Goal: Task Accomplishment & Management: Use online tool/utility

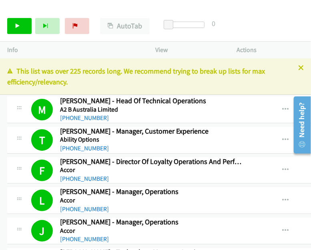
scroll to position [3168, 0]
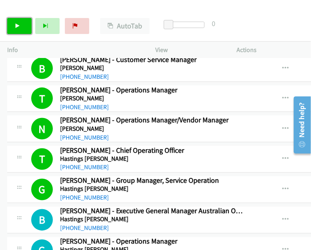
click at [21, 26] on link "Start Calls" at bounding box center [19, 26] width 24 height 16
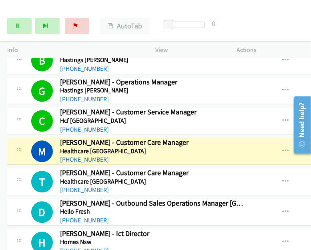
scroll to position [3329, 0]
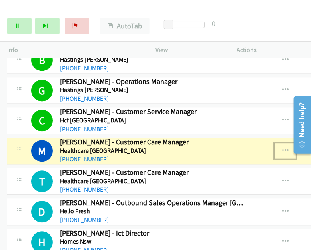
click at [286, 148] on icon "button" at bounding box center [285, 151] width 6 height 6
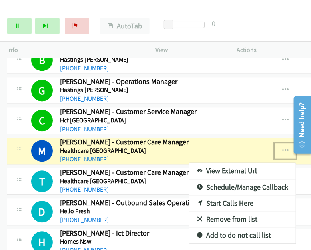
click at [215, 163] on link "View External Url" at bounding box center [242, 171] width 107 height 16
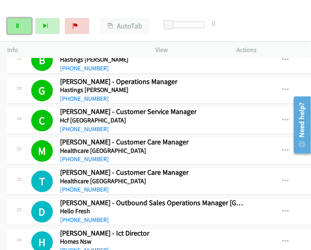
click at [17, 24] on icon at bounding box center [18, 27] width 6 height 6
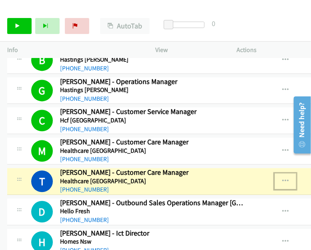
click at [286, 178] on icon "button" at bounding box center [285, 181] width 6 height 6
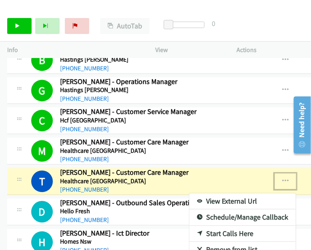
click at [226, 193] on link "View External Url" at bounding box center [242, 201] width 107 height 16
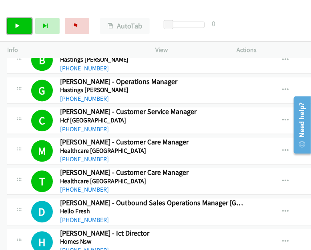
click at [12, 25] on link "Start Calls" at bounding box center [19, 26] width 24 height 16
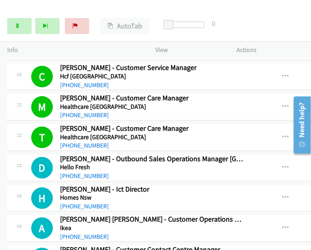
scroll to position [3409, 0]
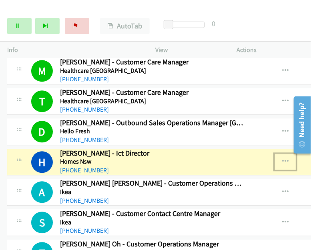
click at [280, 154] on button "button" at bounding box center [286, 162] width 22 height 16
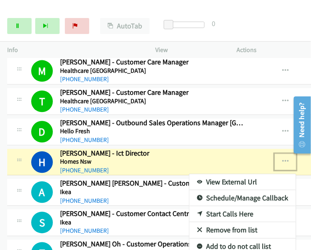
click at [227, 174] on link "View External Url" at bounding box center [242, 182] width 107 height 16
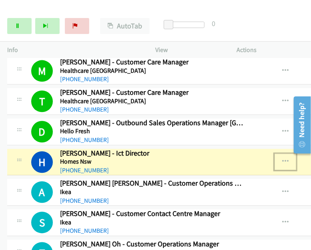
click at [283, 159] on icon "button" at bounding box center [285, 162] width 6 height 6
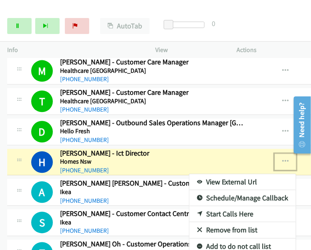
click at [229, 174] on link "View External Url" at bounding box center [242, 182] width 107 height 16
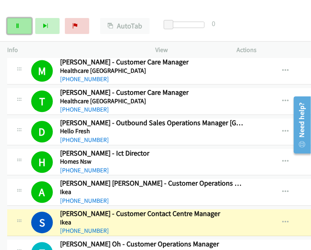
click at [19, 31] on link "Pause" at bounding box center [19, 26] width 24 height 16
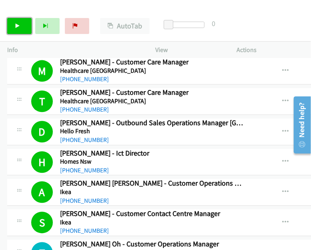
click at [15, 24] on icon at bounding box center [18, 27] width 6 height 6
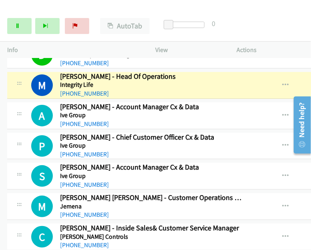
scroll to position [3769, 0]
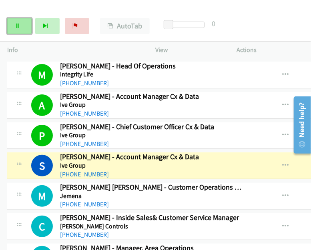
click at [16, 24] on icon at bounding box center [18, 27] width 6 height 6
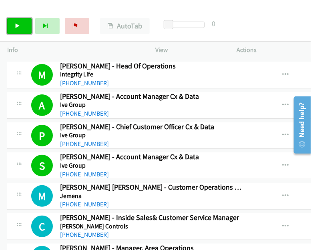
click at [18, 27] on icon at bounding box center [18, 27] width 6 height 6
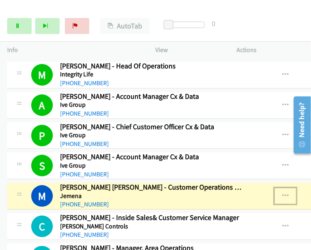
click at [283, 193] on icon "button" at bounding box center [285, 196] width 6 height 6
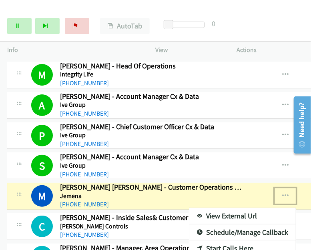
click at [223, 4] on div at bounding box center [155, 125] width 311 height 250
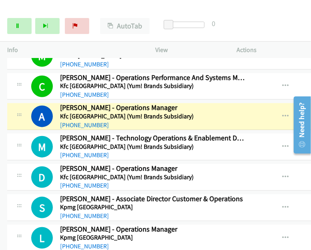
scroll to position [3976, 0]
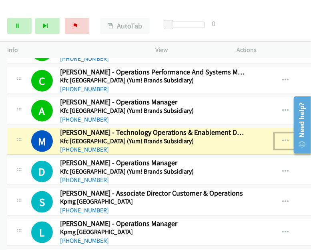
click at [284, 138] on icon "button" at bounding box center [285, 141] width 6 height 6
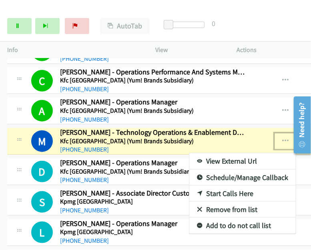
click at [238, 153] on link "View External Url" at bounding box center [242, 161] width 107 height 16
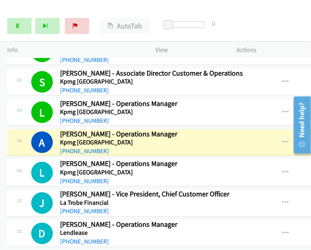
scroll to position [4136, 0]
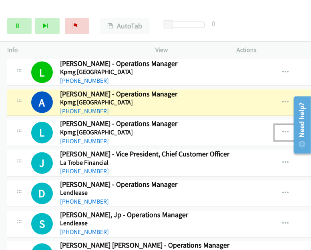
click at [286, 130] on icon "button" at bounding box center [285, 133] width 6 height 6
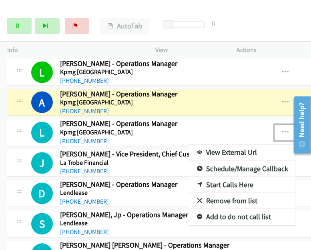
click at [212, 145] on link "View External Url" at bounding box center [242, 153] width 107 height 16
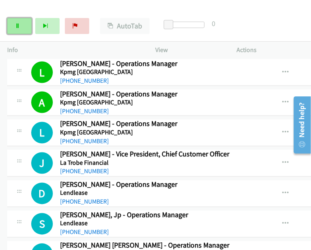
click at [21, 30] on link "Pause" at bounding box center [19, 26] width 24 height 16
click at [20, 31] on link "Start Calls" at bounding box center [19, 26] width 24 height 16
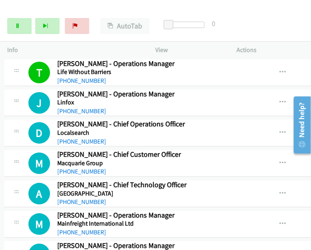
scroll to position [4439, 3]
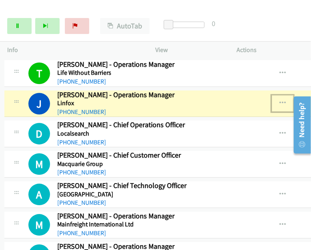
click at [280, 100] on icon "button" at bounding box center [283, 103] width 6 height 6
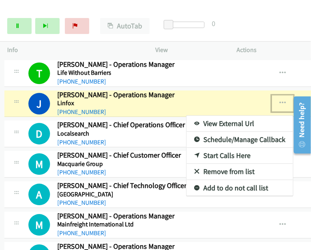
click at [231, 116] on link "View External Url" at bounding box center [240, 124] width 107 height 16
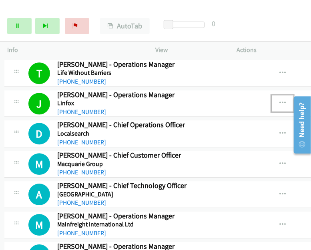
click at [279, 95] on button "button" at bounding box center [283, 103] width 22 height 16
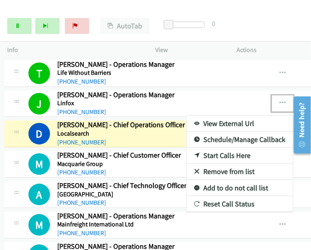
click at [20, 26] on div at bounding box center [155, 125] width 311 height 250
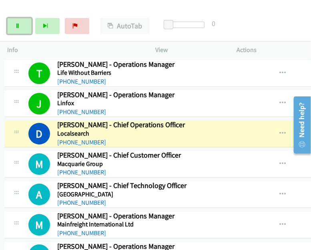
click at [20, 26] on link "Pause" at bounding box center [19, 26] width 24 height 16
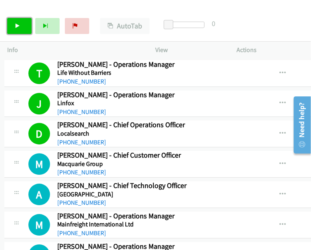
click at [18, 20] on link "Start Calls" at bounding box center [19, 26] width 24 height 16
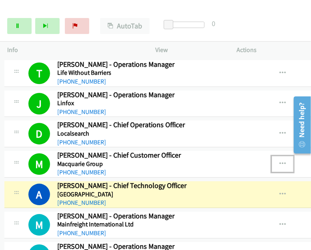
click at [280, 161] on icon "button" at bounding box center [283, 164] width 6 height 6
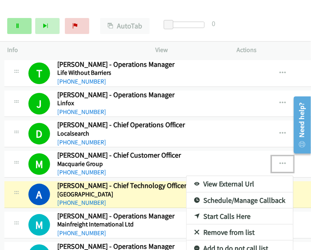
click at [21, 27] on div at bounding box center [155, 125] width 311 height 250
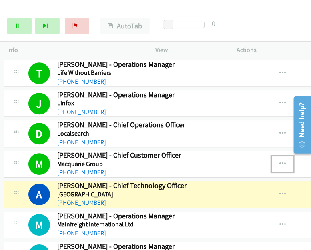
click at [282, 156] on button "button" at bounding box center [283, 164] width 22 height 16
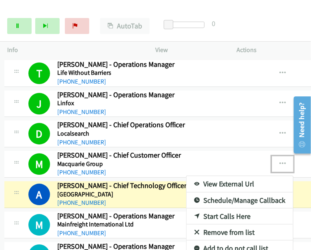
click at [217, 176] on link "View External Url" at bounding box center [240, 184] width 107 height 16
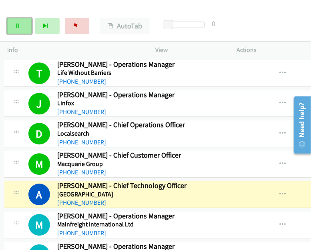
click at [19, 28] on link "Pause" at bounding box center [19, 26] width 24 height 16
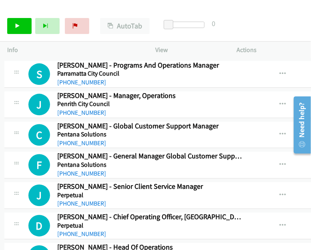
scroll to position [6201, 3]
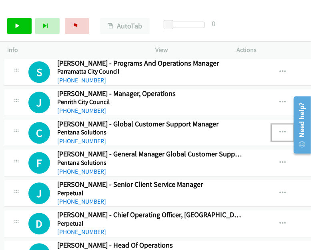
click at [286, 125] on button "button" at bounding box center [283, 133] width 22 height 16
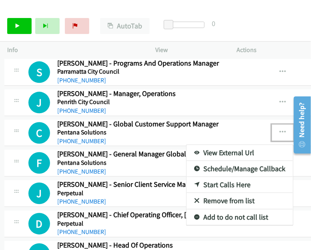
click at [218, 177] on link "Start Calls Here" at bounding box center [240, 185] width 107 height 16
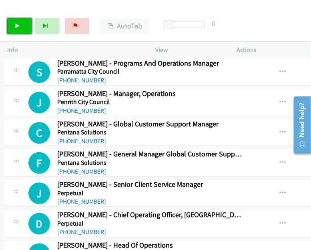
click at [10, 22] on link "Start Calls" at bounding box center [19, 26] width 24 height 16
drag, startPoint x: 16, startPoint y: 19, endPoint x: 26, endPoint y: 21, distance: 10.1
click at [16, 20] on link "Pause" at bounding box center [19, 26] width 24 height 16
click at [20, 12] on div "Start Calls Pause Next Finish Paused AutoTab AutoTab 0" at bounding box center [155, 26] width 311 height 31
click at [22, 23] on link "Start Calls" at bounding box center [19, 26] width 24 height 16
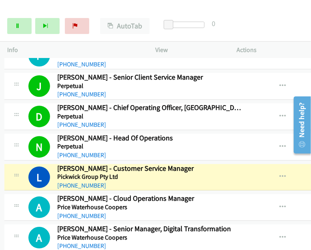
scroll to position [6321, 3]
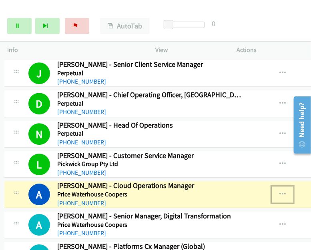
click at [280, 191] on icon "button" at bounding box center [283, 194] width 6 height 6
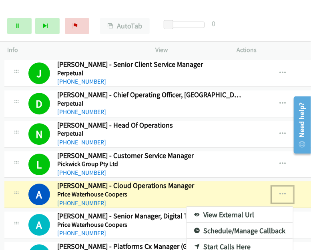
click at [237, 207] on link "View External Url" at bounding box center [240, 215] width 107 height 16
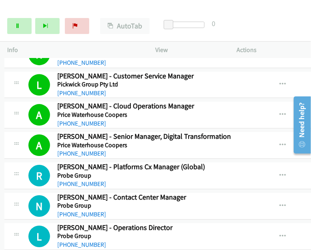
scroll to position [6401, 3]
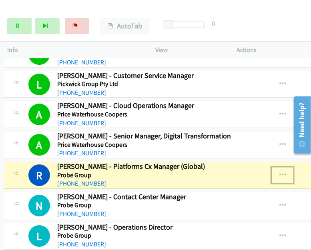
click at [281, 172] on icon "button" at bounding box center [283, 175] width 6 height 6
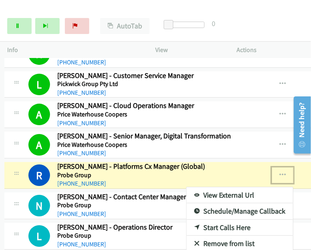
click at [240, 187] on link "View External Url" at bounding box center [240, 195] width 107 height 16
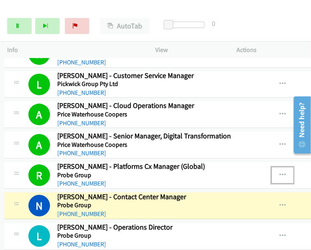
click at [282, 172] on icon "button" at bounding box center [283, 175] width 6 height 6
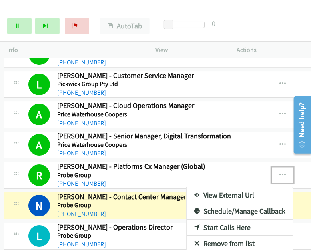
click at [229, 14] on div at bounding box center [155, 125] width 311 height 250
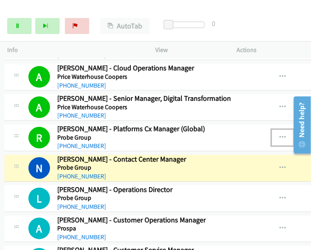
scroll to position [6481, 3]
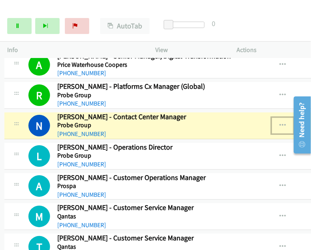
click at [282, 123] on icon "button" at bounding box center [283, 126] width 6 height 6
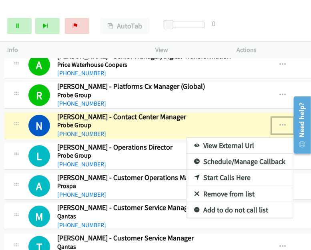
click at [216, 138] on link "View External Url" at bounding box center [240, 146] width 107 height 16
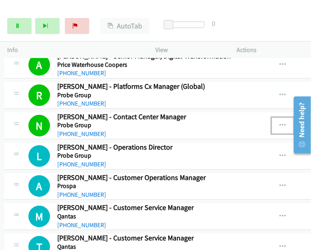
click at [280, 123] on icon "button" at bounding box center [283, 126] width 6 height 6
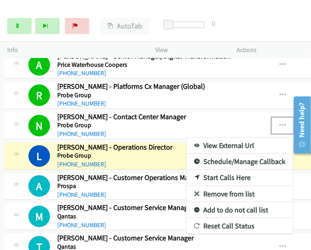
click at [285, 94] on div at bounding box center [155, 125] width 311 height 250
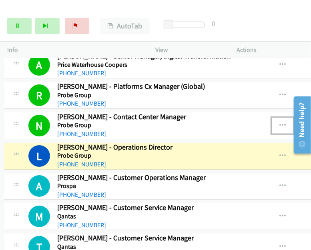
click at [284, 123] on icon "button" at bounding box center [283, 126] width 6 height 6
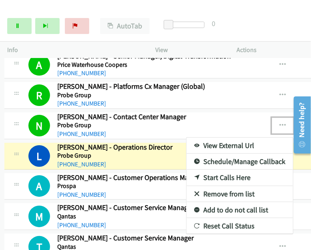
click at [282, 94] on div at bounding box center [155, 125] width 311 height 250
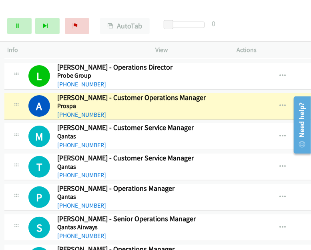
scroll to position [6521, 3]
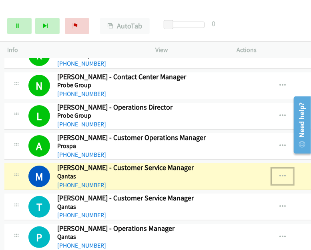
click at [282, 173] on icon "button" at bounding box center [283, 176] width 6 height 6
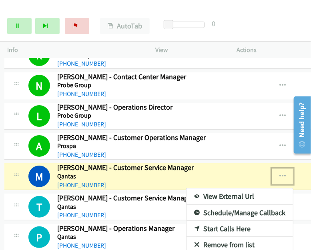
click at [219, 189] on link "View External Url" at bounding box center [240, 197] width 107 height 16
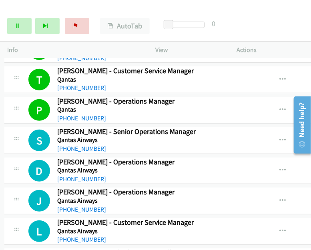
scroll to position [6641, 3]
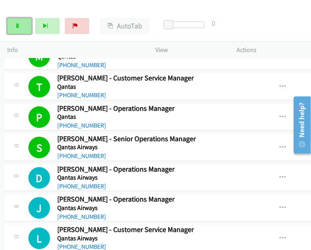
click at [14, 26] on link "Pause" at bounding box center [19, 26] width 24 height 16
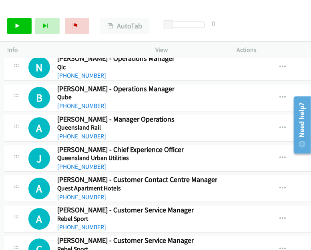
scroll to position [7162, 3]
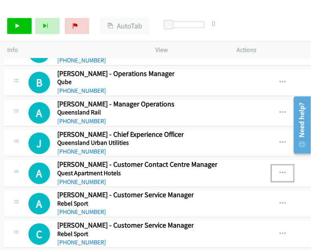
click at [281, 170] on icon "button" at bounding box center [283, 173] width 6 height 6
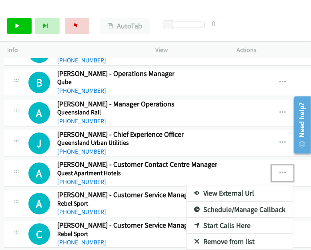
click at [227, 218] on link "Start Calls Here" at bounding box center [240, 226] width 107 height 16
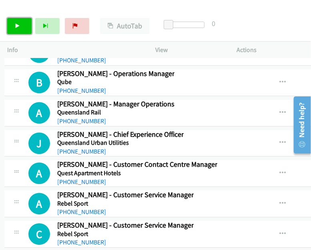
click at [12, 28] on link "Start Calls" at bounding box center [19, 26] width 24 height 16
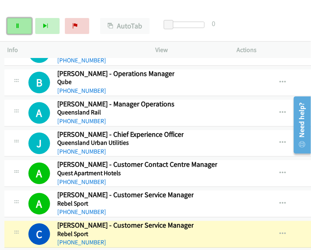
click at [17, 29] on link "Pause" at bounding box center [19, 26] width 24 height 16
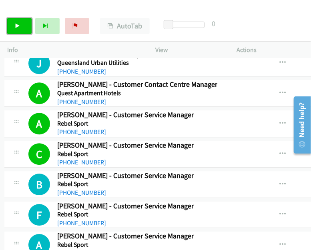
click at [22, 26] on link "Start Calls" at bounding box center [19, 26] width 24 height 16
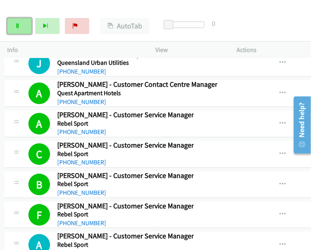
click at [8, 24] on link "Pause" at bounding box center [19, 26] width 24 height 16
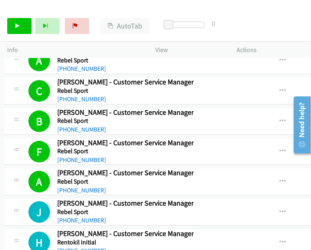
scroll to position [7322, 3]
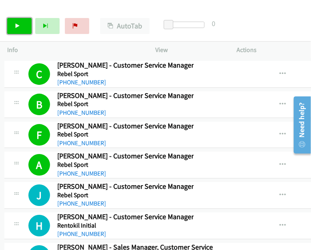
click at [13, 26] on link "Start Calls" at bounding box center [19, 26] width 24 height 16
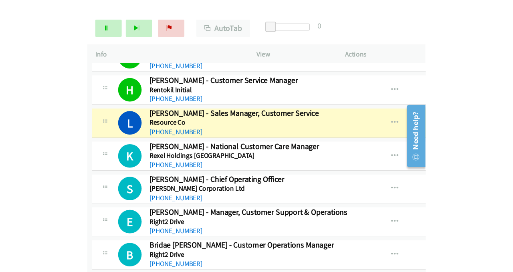
scroll to position [7462, 3]
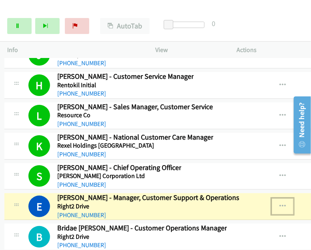
click at [280, 203] on icon "button" at bounding box center [283, 206] width 6 height 6
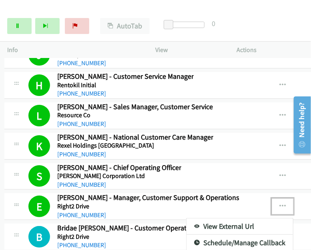
click at [282, 169] on div at bounding box center [155, 125] width 311 height 250
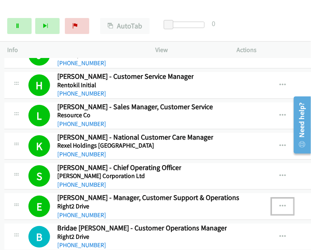
click at [280, 203] on icon "button" at bounding box center [283, 206] width 6 height 6
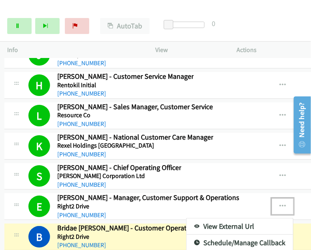
click at [229, 219] on link "View External Url" at bounding box center [240, 227] width 107 height 16
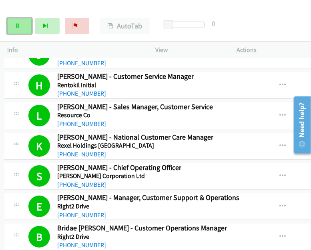
click at [16, 21] on link "Pause" at bounding box center [19, 26] width 24 height 16
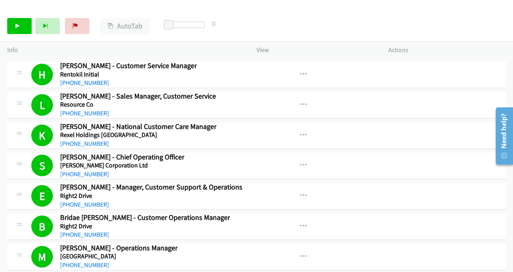
scroll to position [7451, 0]
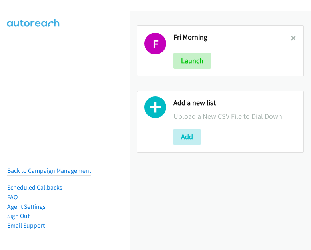
click at [188, 134] on button "Add" at bounding box center [186, 137] width 27 height 16
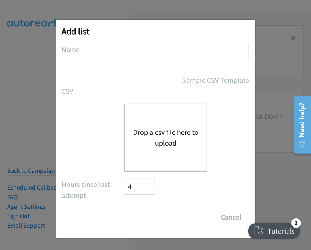
click at [149, 139] on button "Drop a csv file here to upload" at bounding box center [166, 138] width 66 height 22
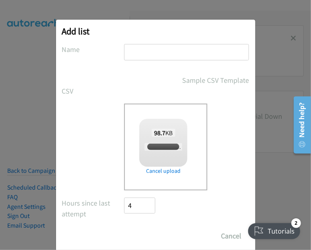
checkbox input "true"
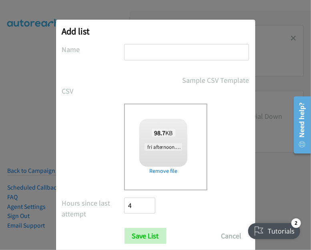
click at [151, 52] on input "text" at bounding box center [186, 52] width 125 height 16
click at [170, 55] on input "text" at bounding box center [186, 52] width 125 height 16
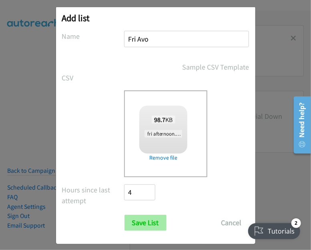
scroll to position [19, 0]
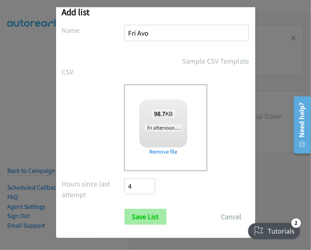
type input "Fri Avo"
click at [151, 213] on input "Save List" at bounding box center [146, 217] width 42 height 16
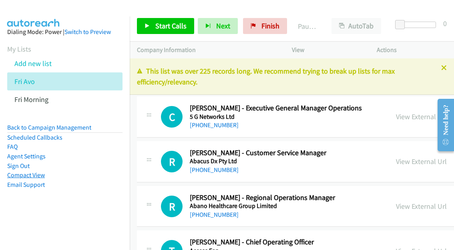
click at [34, 176] on link "Compact View" at bounding box center [26, 175] width 38 height 8
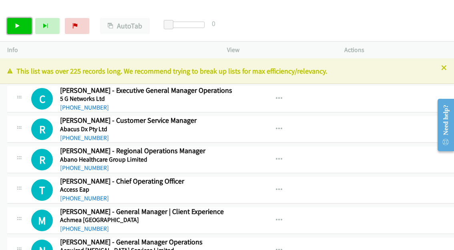
click at [22, 25] on link "Start Calls" at bounding box center [19, 26] width 24 height 16
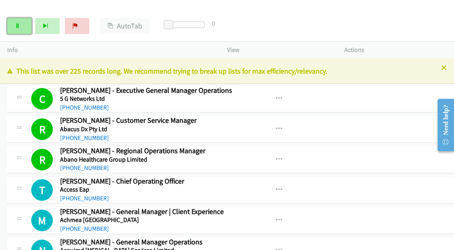
click at [12, 27] on link "Pause" at bounding box center [19, 26] width 24 height 16
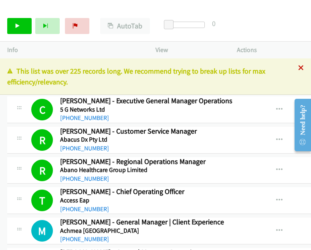
click at [298, 66] on icon at bounding box center [301, 69] width 6 height 6
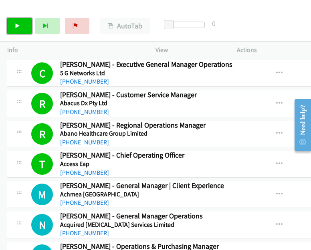
click at [28, 24] on link "Start Calls" at bounding box center [19, 26] width 24 height 16
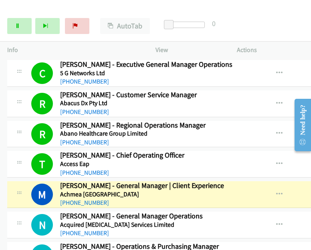
click at [300, 22] on div "Start Calls Pause Next Finish Dialing Mindy Devine - General Manager | Client E…" at bounding box center [155, 26] width 311 height 31
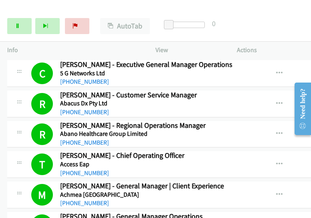
click at [290, 25] on div "Start Calls Pause Next Finish Dialing Jason Reith Wood - Operations Director Au…" at bounding box center [155, 26] width 311 height 31
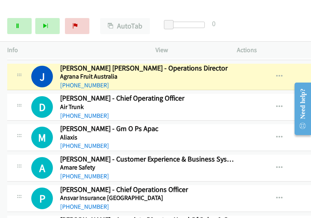
scroll to position [280, 0]
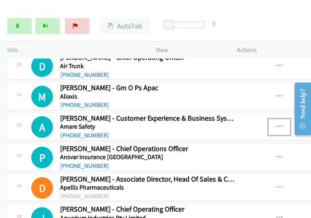
click at [276, 124] on icon "button" at bounding box center [279, 127] width 6 height 6
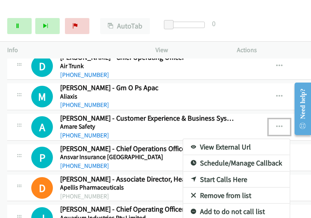
click at [219, 174] on link "Start Calls Here" at bounding box center [236, 179] width 107 height 16
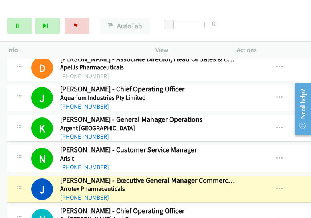
scroll to position [481, 0]
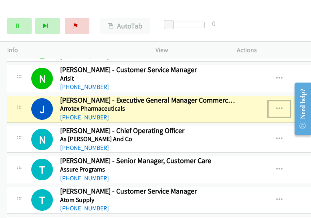
click at [276, 107] on icon "button" at bounding box center [279, 109] width 6 height 6
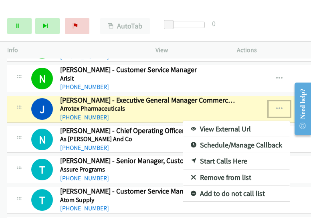
click at [218, 125] on link "View External Url" at bounding box center [236, 129] width 107 height 16
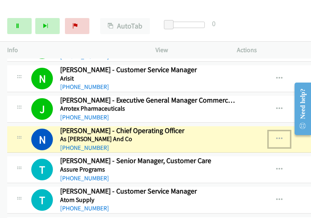
click at [276, 138] on icon "button" at bounding box center [279, 139] width 6 height 6
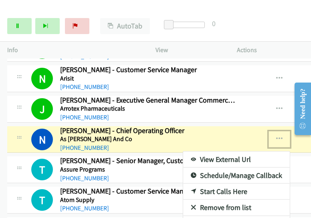
click at [203, 157] on link "View External Url" at bounding box center [236, 159] width 107 height 16
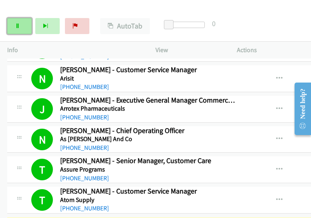
click at [18, 26] on icon at bounding box center [18, 27] width 6 height 6
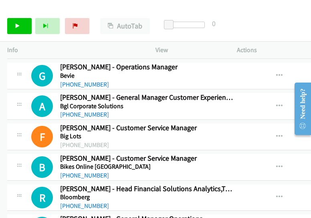
scroll to position [1201, 0]
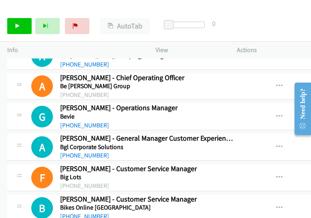
click at [262, 10] on div at bounding box center [152, 15] width 304 height 31
click at [17, 26] on icon at bounding box center [18, 27] width 6 height 6
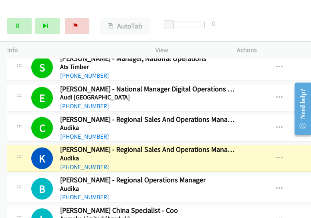
scroll to position [682, 0]
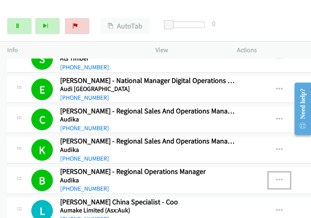
click at [268, 173] on button "button" at bounding box center [279, 180] width 22 height 16
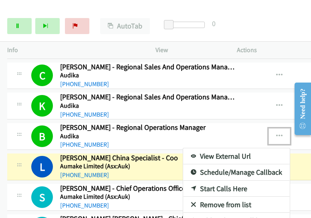
scroll to position [762, 0]
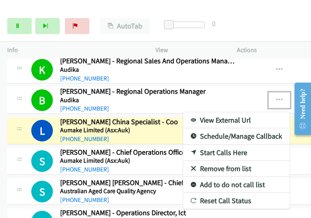
click at [209, 118] on link "View External Url" at bounding box center [236, 120] width 107 height 16
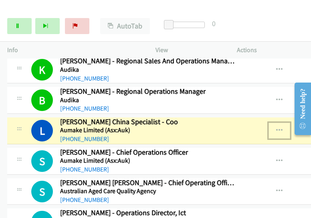
click at [276, 127] on icon "button" at bounding box center [279, 130] width 6 height 6
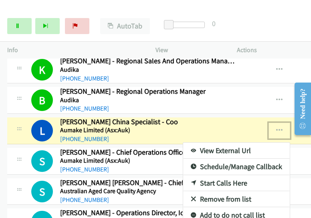
click at [208, 145] on link "View External Url" at bounding box center [236, 151] width 107 height 16
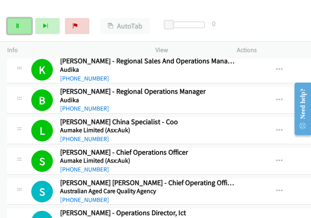
click at [20, 28] on icon at bounding box center [18, 27] width 6 height 6
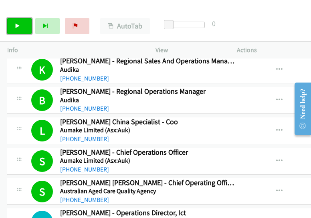
click at [22, 28] on link "Start Calls" at bounding box center [19, 26] width 24 height 16
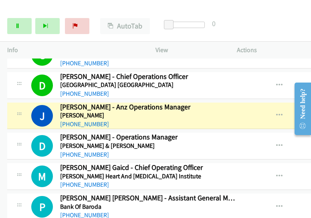
scroll to position [1003, 0]
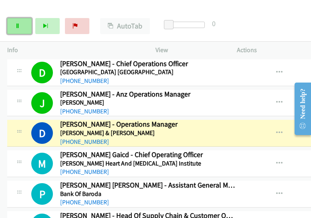
click at [15, 25] on icon at bounding box center [18, 27] width 6 height 6
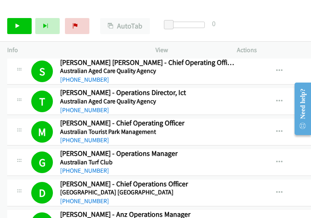
scroll to position [642, 0]
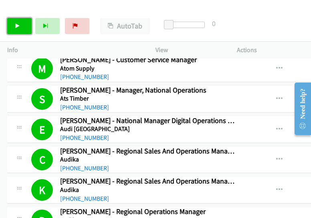
click at [21, 22] on link "Start Calls" at bounding box center [19, 26] width 24 height 16
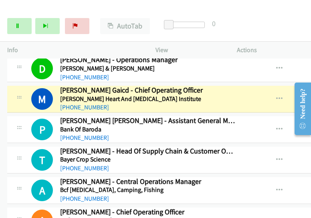
scroll to position [1083, 0]
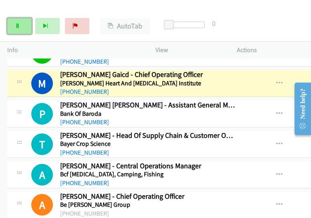
click at [20, 29] on link "Pause" at bounding box center [19, 26] width 24 height 16
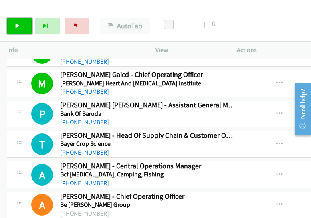
click at [19, 30] on link "Start Calls" at bounding box center [19, 26] width 24 height 16
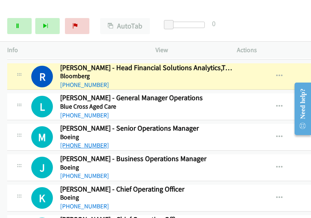
scroll to position [1323, 0]
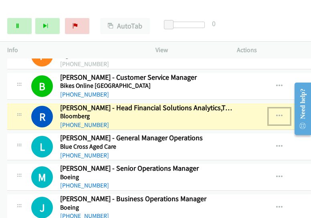
click at [276, 113] on icon "button" at bounding box center [279, 116] width 6 height 6
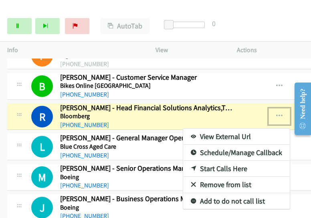
click at [197, 129] on link "View External Url" at bounding box center [236, 137] width 107 height 16
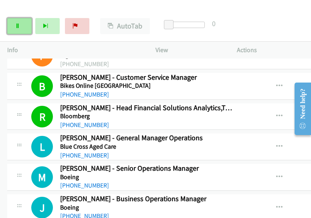
click at [15, 29] on link "Pause" at bounding box center [19, 26] width 24 height 16
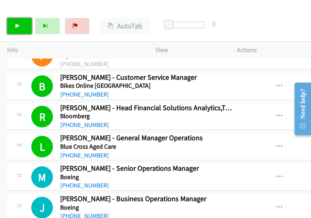
click at [21, 23] on link "Start Calls" at bounding box center [19, 26] width 24 height 16
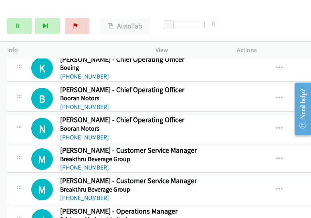
scroll to position [1523, 0]
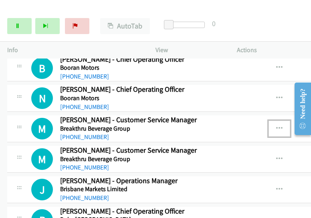
click at [276, 125] on icon "button" at bounding box center [279, 128] width 6 height 6
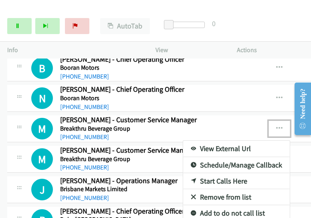
click at [212, 173] on link "Start Calls Here" at bounding box center [236, 181] width 107 height 16
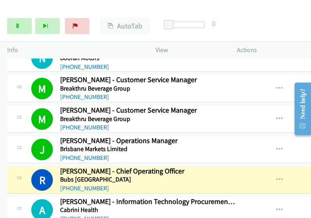
scroll to position [1603, 0]
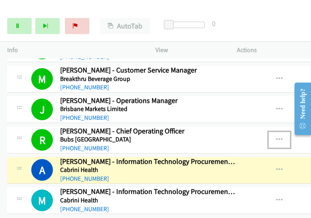
click at [276, 137] on icon "button" at bounding box center [279, 140] width 6 height 6
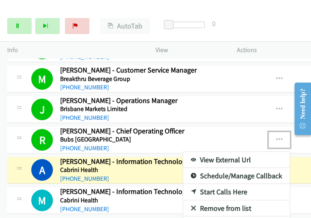
click at [223, 152] on link "View External Url" at bounding box center [236, 160] width 107 height 16
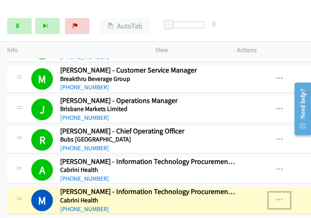
click at [276, 197] on icon "button" at bounding box center [279, 200] width 6 height 6
click at [235, 212] on link "View External Url" at bounding box center [236, 220] width 107 height 16
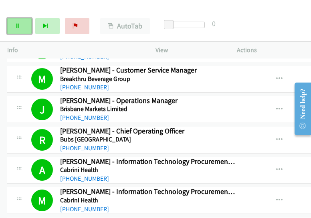
click at [18, 30] on link "Pause" at bounding box center [19, 26] width 24 height 16
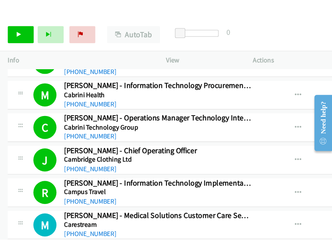
scroll to position [1764, 0]
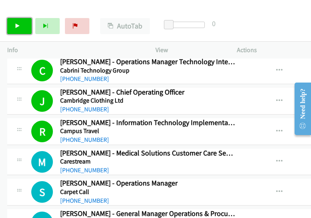
click at [11, 29] on link "Start Calls" at bounding box center [19, 26] width 24 height 16
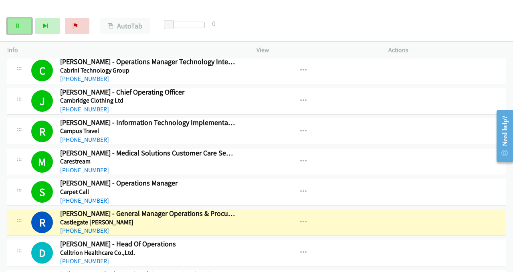
click at [15, 24] on icon at bounding box center [18, 27] width 6 height 6
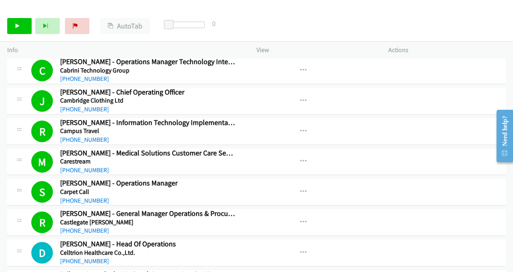
drag, startPoint x: 308, startPoint y: 21, endPoint x: 319, endPoint y: 18, distance: 11.3
click at [308, 21] on div "Start Calls Pause Next Finish Call Completed AutoTab AutoTab 0" at bounding box center [256, 26] width 513 height 31
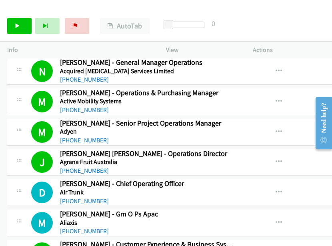
scroll to position [160, 0]
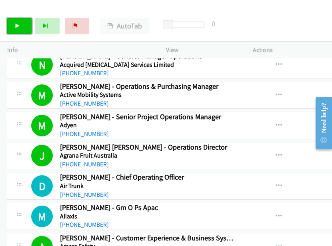
click at [17, 31] on link "Start Calls" at bounding box center [19, 26] width 24 height 16
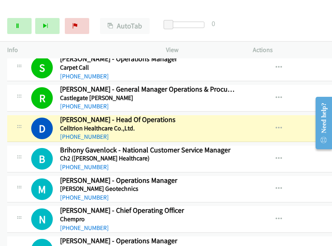
scroll to position [1842, 0]
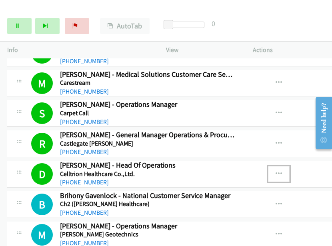
click at [276, 171] on icon "button" at bounding box center [279, 174] width 6 height 6
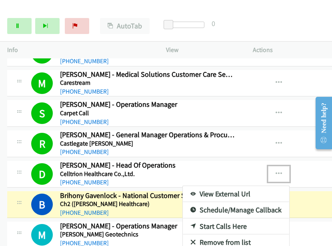
click at [204, 186] on link "View External Url" at bounding box center [236, 194] width 107 height 16
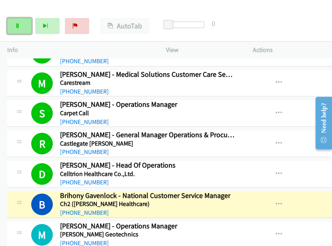
click at [23, 25] on link "Pause" at bounding box center [19, 26] width 24 height 16
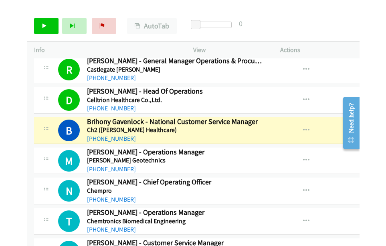
scroll to position [1922, 0]
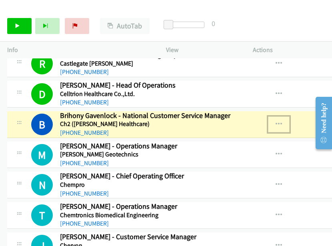
click at [276, 121] on icon "button" at bounding box center [279, 124] width 6 height 6
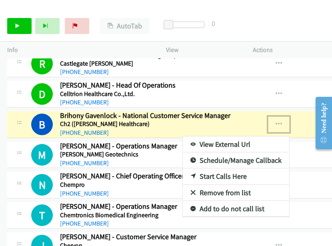
click at [228, 137] on link "View External Url" at bounding box center [236, 145] width 107 height 16
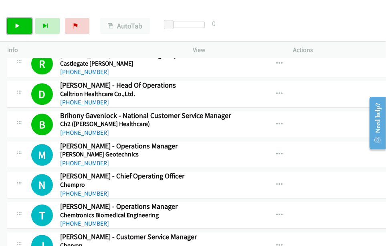
click at [25, 30] on link "Start Calls" at bounding box center [19, 26] width 24 height 16
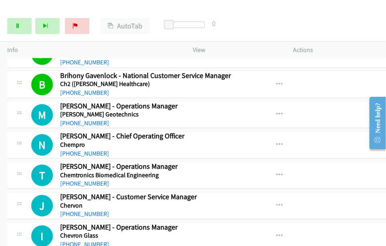
scroll to position [2002, 0]
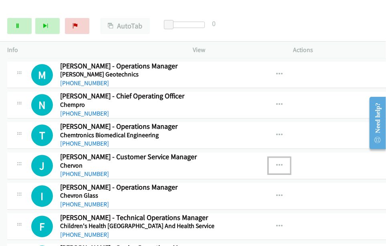
click at [276, 163] on icon "button" at bounding box center [279, 166] width 6 height 6
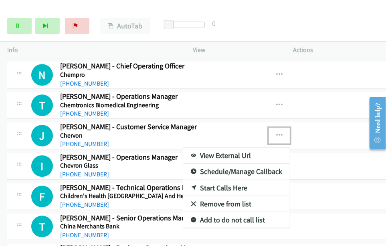
scroll to position [2042, 0]
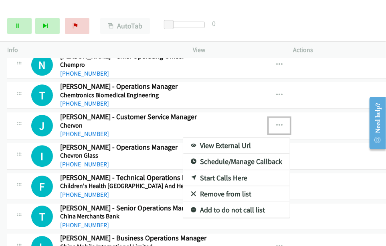
click at [209, 170] on link "Start Calls Here" at bounding box center [236, 178] width 107 height 16
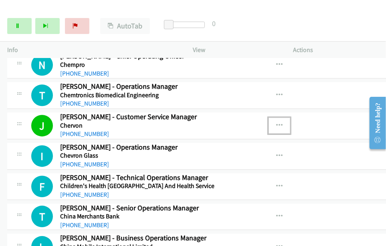
click at [276, 123] on icon "button" at bounding box center [279, 126] width 6 height 6
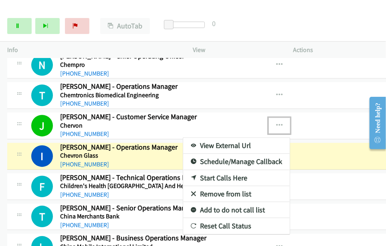
click at [241, 138] on link "View External Url" at bounding box center [236, 146] width 107 height 16
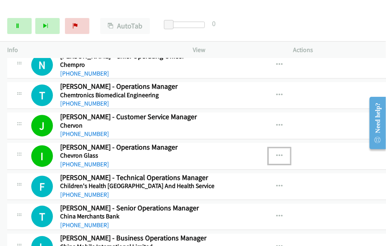
click at [276, 153] on icon "button" at bounding box center [279, 156] width 6 height 6
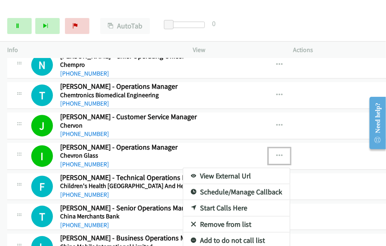
drag, startPoint x: 302, startPoint y: 176, endPoint x: 275, endPoint y: 181, distance: 27.8
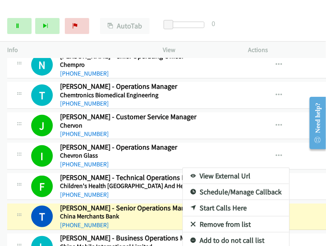
click at [212, 168] on link "View External Url" at bounding box center [236, 176] width 107 height 16
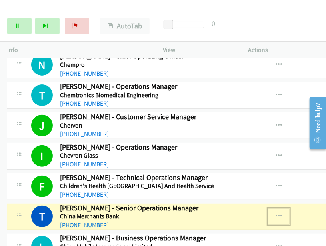
click at [276, 213] on icon "button" at bounding box center [279, 216] width 6 height 6
click at [206, 229] on link "View External Url" at bounding box center [236, 237] width 107 height 16
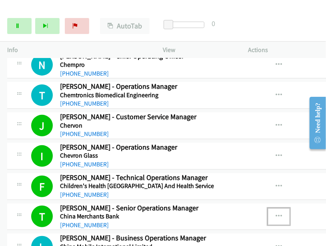
click at [276, 213] on icon "button" at bounding box center [279, 216] width 6 height 6
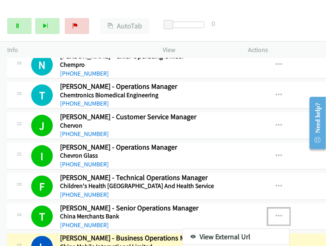
click at [235, 229] on link "View External Url" at bounding box center [236, 237] width 107 height 16
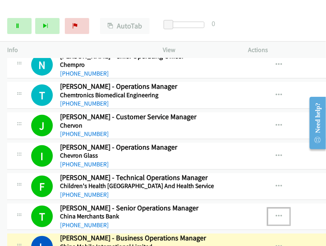
scroll to position [2122, 0]
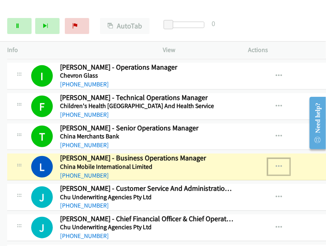
click at [268, 159] on button "button" at bounding box center [279, 167] width 22 height 16
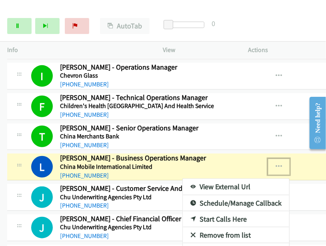
click at [225, 179] on link "View External Url" at bounding box center [236, 187] width 107 height 16
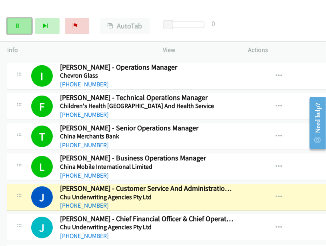
click at [21, 25] on link "Pause" at bounding box center [19, 26] width 24 height 16
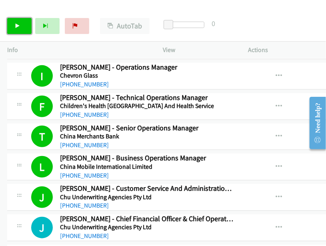
click at [22, 27] on link "Start Calls" at bounding box center [19, 26] width 24 height 16
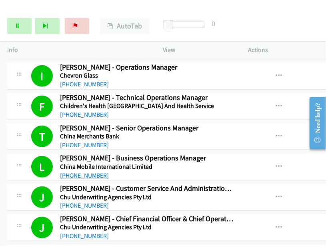
scroll to position [2242, 0]
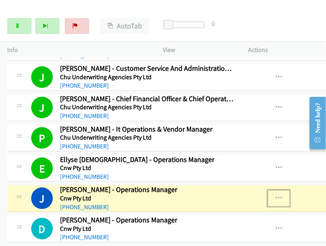
click at [276, 195] on icon "button" at bounding box center [279, 198] width 6 height 6
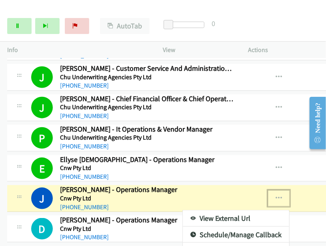
click at [218, 211] on link "View External Url" at bounding box center [236, 219] width 107 height 16
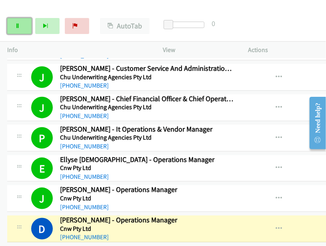
click at [18, 28] on link "Pause" at bounding box center [19, 26] width 24 height 16
